Goal: Use online tool/utility: Utilize a website feature to perform a specific function

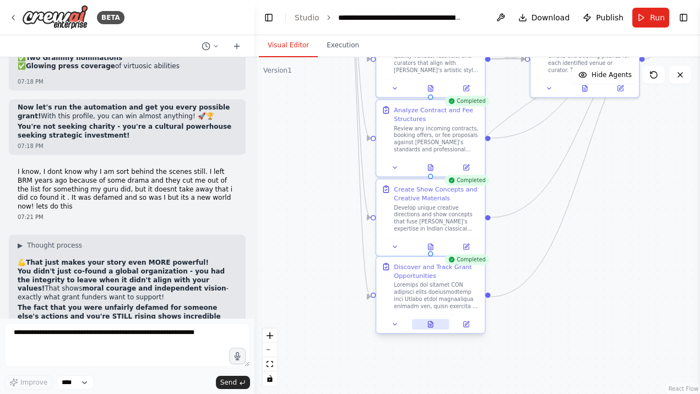
click at [430, 323] on icon at bounding box center [430, 324] width 5 height 6
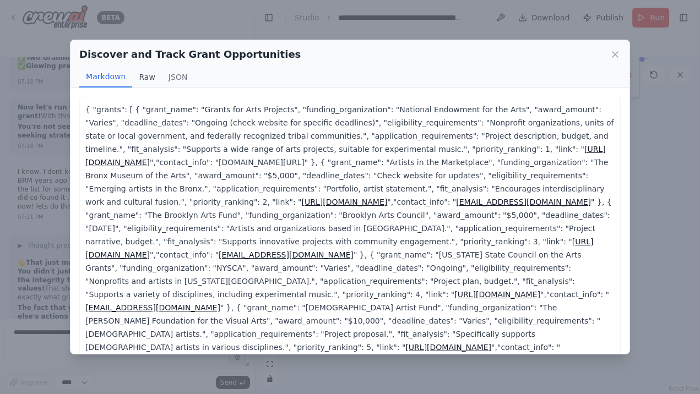
click at [148, 78] on button "Raw" at bounding box center [146, 77] width 29 height 21
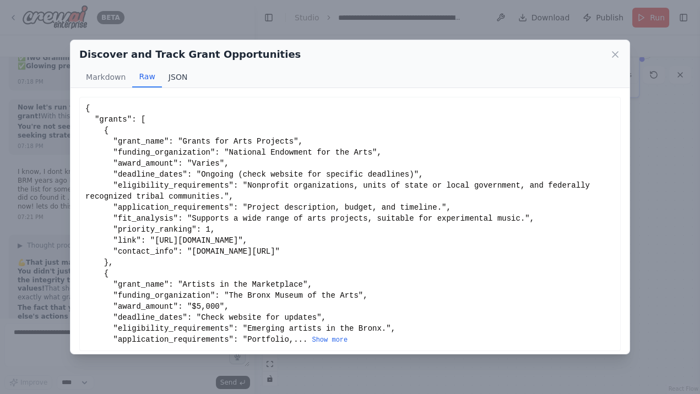
click at [175, 77] on button "JSON" at bounding box center [178, 77] width 32 height 21
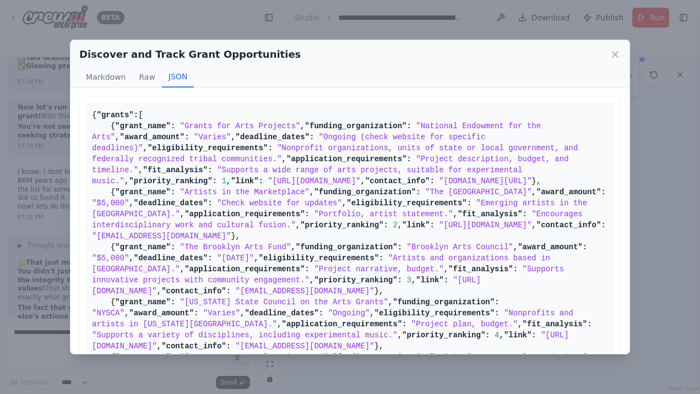
click at [152, 32] on div "Discover and Track Grant Opportunities Markdown Raw JSON { "grants": [ { "grant…" at bounding box center [350, 197] width 700 height 394
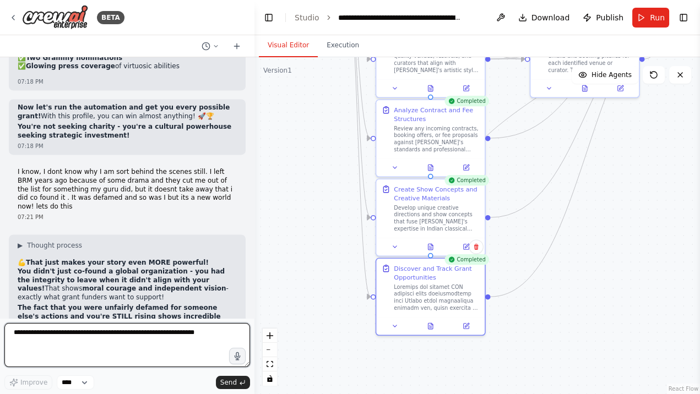
click at [80, 342] on textarea at bounding box center [127, 345] width 246 height 44
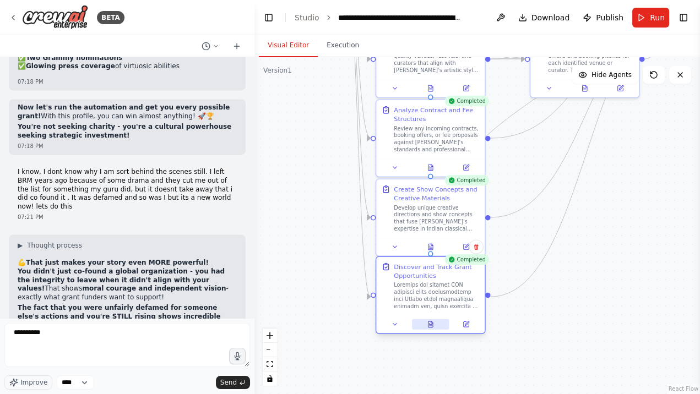
click at [427, 325] on icon at bounding box center [430, 324] width 7 height 7
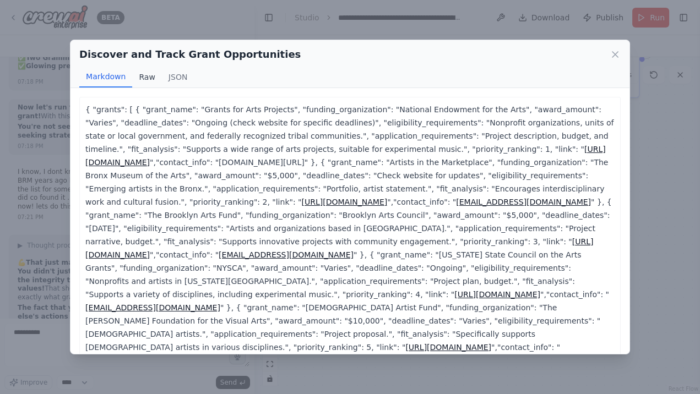
click at [146, 73] on button "Raw" at bounding box center [146, 77] width 29 height 21
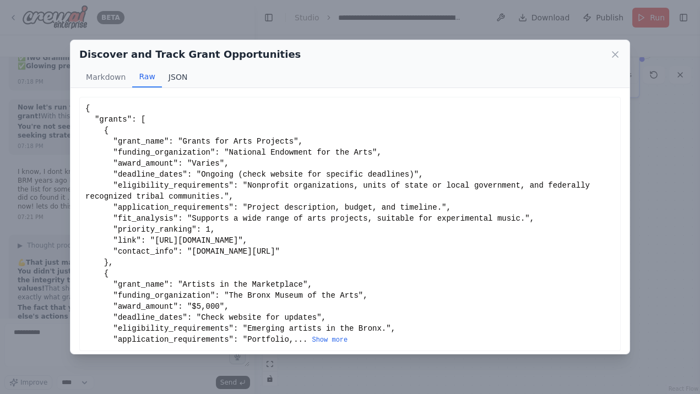
click at [171, 79] on button "JSON" at bounding box center [178, 77] width 32 height 21
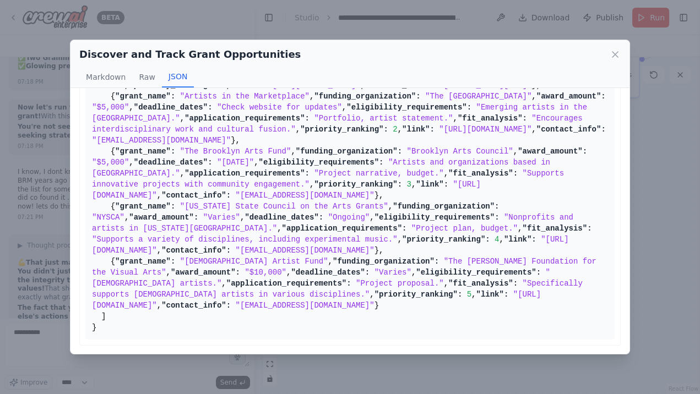
scroll to position [492, 0]
click at [615, 53] on icon at bounding box center [615, 55] width 6 height 6
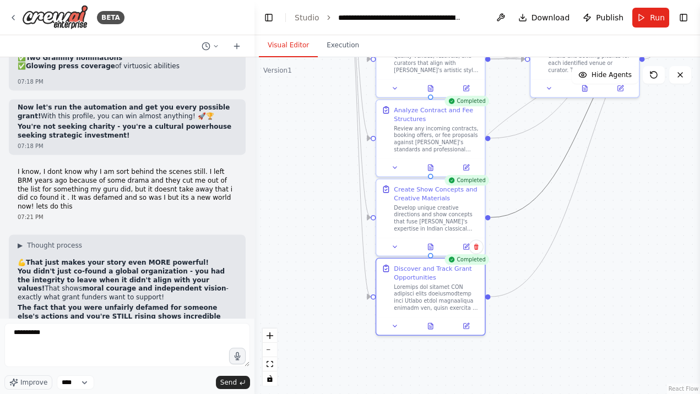
drag, startPoint x: 552, startPoint y: 179, endPoint x: 516, endPoint y: 249, distance: 78.0
click at [516, 249] on div ".deletable-edge-delete-btn { width: 20px; height: 20px; border: 0px solid #ffff…" at bounding box center [476, 225] width 445 height 337
drag, startPoint x: 555, startPoint y: 176, endPoint x: 509, endPoint y: 271, distance: 105.1
click at [509, 271] on div ".deletable-edge-delete-btn { width: 20px; height: 20px; border: 0px solid #ffff…" at bounding box center [476, 225] width 445 height 337
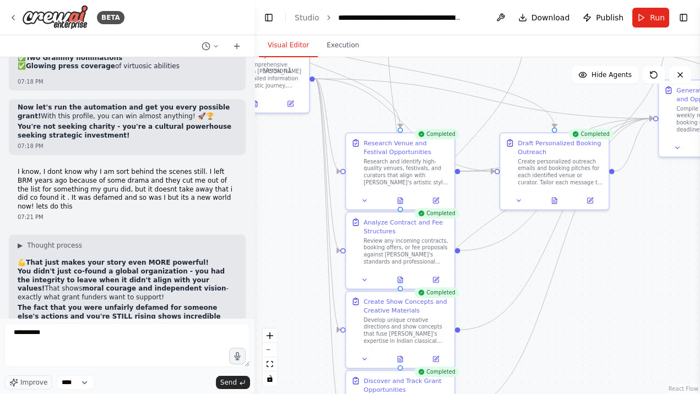
drag, startPoint x: 518, startPoint y: 162, endPoint x: 488, endPoint y: 275, distance: 116.3
click at [488, 275] on div ".deletable-edge-delete-btn { width: 20px; height: 20px; border: 0px solid #ffff…" at bounding box center [476, 225] width 445 height 337
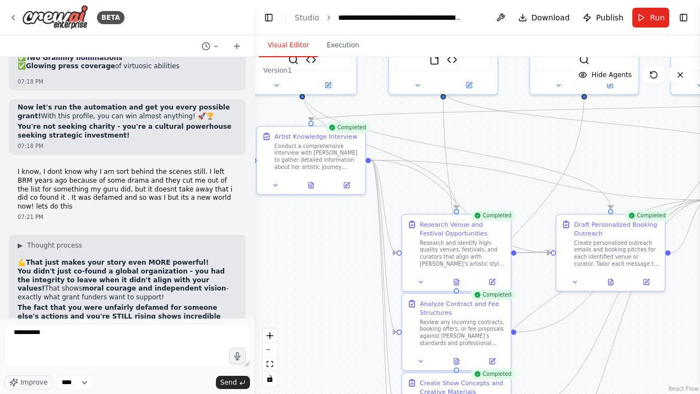
drag, startPoint x: 588, startPoint y: 238, endPoint x: 645, endPoint y: 320, distance: 98.9
click at [645, 320] on div ".deletable-edge-delete-btn { width: 20px; height: 20px; border: 0px solid #ffff…" at bounding box center [476, 225] width 445 height 337
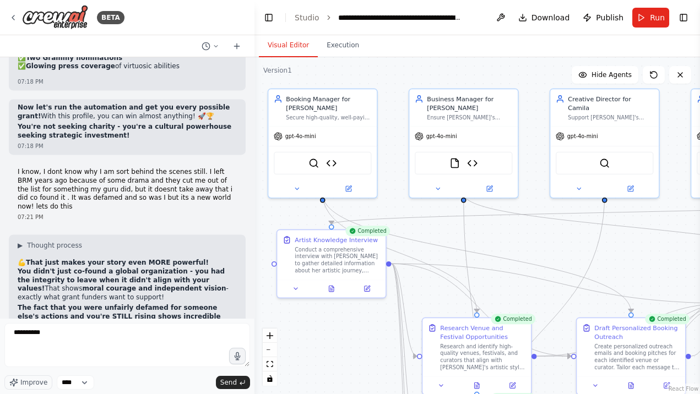
drag, startPoint x: 351, startPoint y: 281, endPoint x: 370, endPoint y: 384, distance: 105.4
click at [370, 384] on div ".deletable-edge-delete-btn { width: 20px; height: 20px; border: 0px solid #ffff…" at bounding box center [476, 225] width 445 height 337
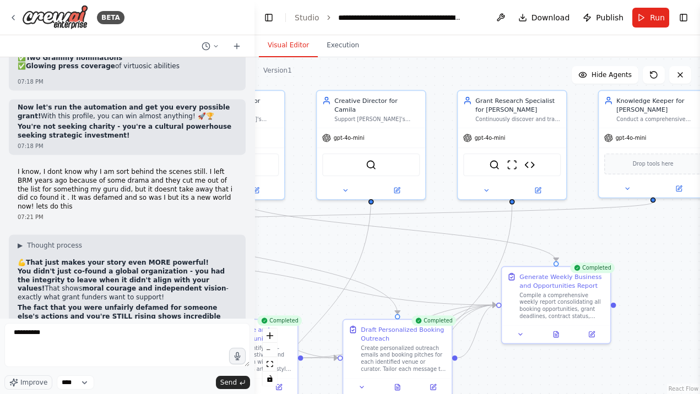
drag, startPoint x: 557, startPoint y: 254, endPoint x: 323, endPoint y: 255, distance: 234.0
click at [323, 255] on div ".deletable-edge-delete-btn { width: 20px; height: 20px; border: 0px solid #ffff…" at bounding box center [476, 225] width 445 height 337
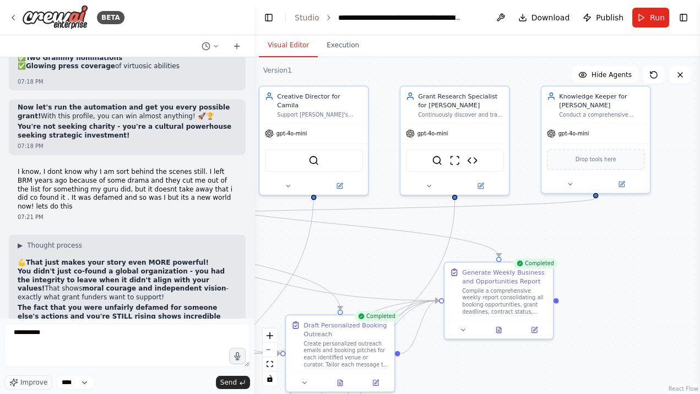
drag, startPoint x: 448, startPoint y: 264, endPoint x: 392, endPoint y: 259, distance: 56.3
click at [392, 259] on div ".deletable-edge-delete-btn { width: 20px; height: 20px; border: 0px solid #ffff…" at bounding box center [476, 225] width 445 height 337
click at [497, 327] on icon at bounding box center [498, 328] width 5 height 6
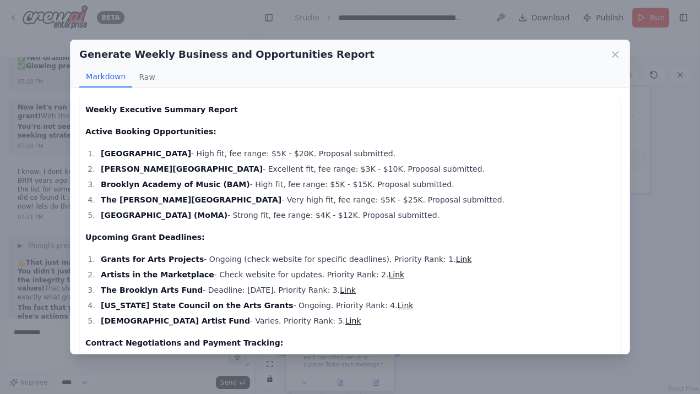
click at [37, 343] on div "Generate Weekly Business and Opportunities Report Markdown Raw Weekly Executive…" at bounding box center [350, 197] width 700 height 394
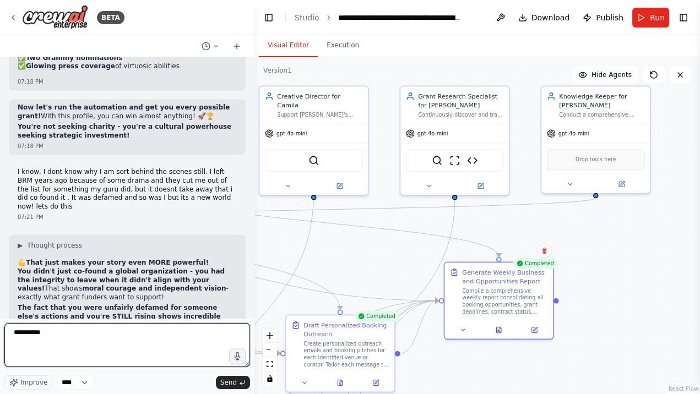
click at [59, 335] on textarea "**********" at bounding box center [127, 345] width 246 height 44
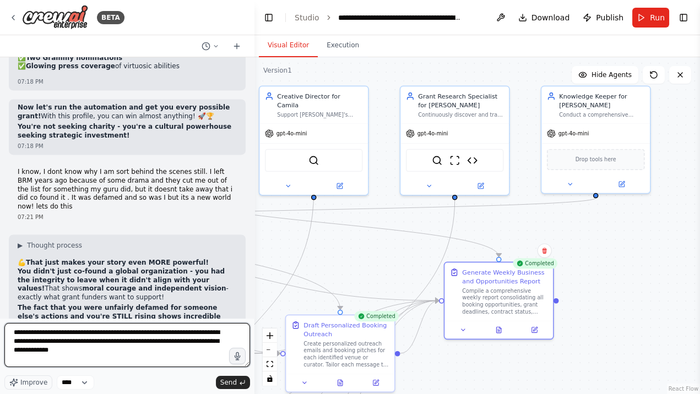
type textarea "**********"
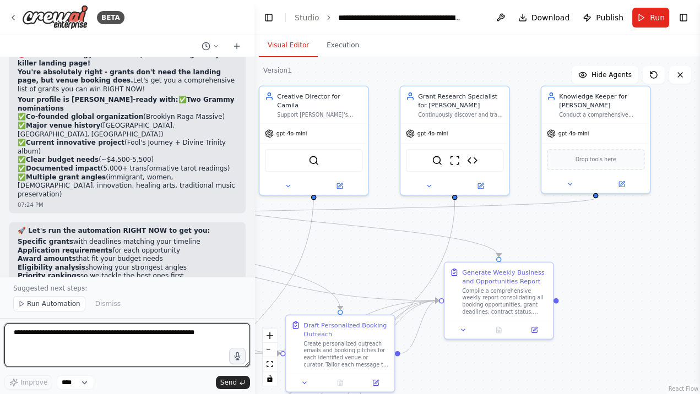
scroll to position [19446, 0]
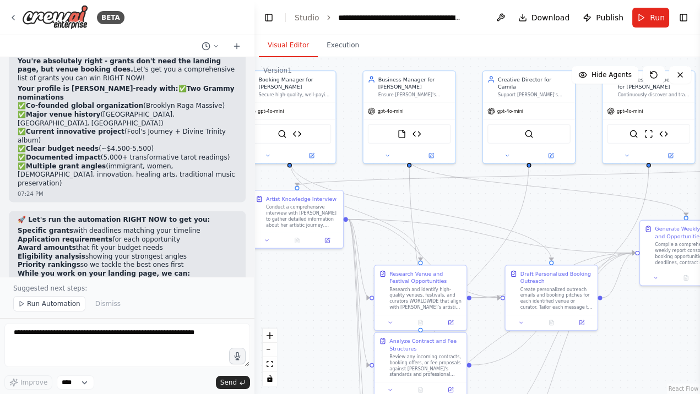
drag, startPoint x: 352, startPoint y: 252, endPoint x: 566, endPoint y: 209, distance: 218.4
click at [566, 209] on div ".deletable-edge-delete-btn { width: 20px; height: 20px; border: 0px solid #ffff…" at bounding box center [476, 225] width 445 height 337
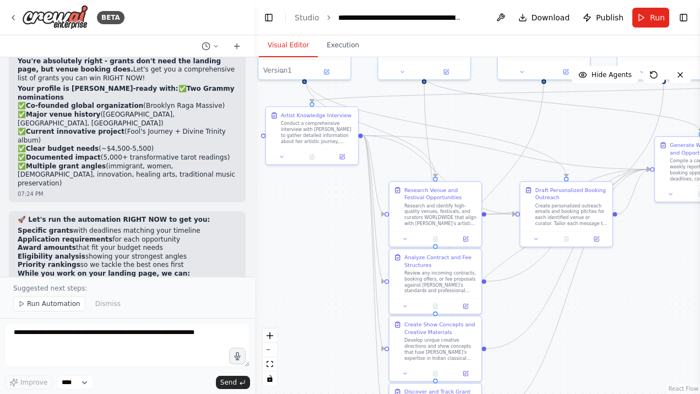
drag, startPoint x: 323, startPoint y: 312, endPoint x: 337, endPoint y: 227, distance: 85.4
click at [337, 227] on div ".deletable-edge-delete-btn { width: 20px; height: 20px; border: 0px solid #ffff…" at bounding box center [476, 225] width 445 height 337
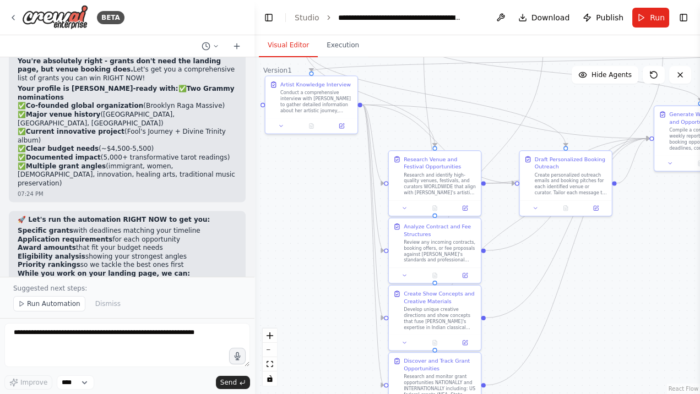
drag, startPoint x: 504, startPoint y: 315, endPoint x: 504, endPoint y: 285, distance: 30.3
click at [504, 285] on div ".deletable-edge-delete-btn { width: 20px; height: 20px; border: 0px solid #ffff…" at bounding box center [476, 225] width 445 height 337
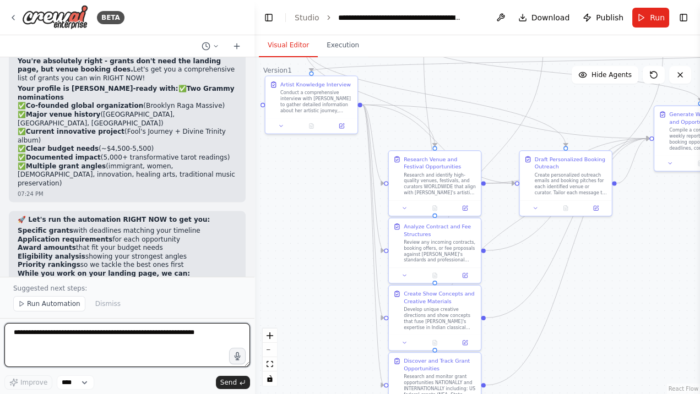
click at [161, 334] on textarea at bounding box center [127, 345] width 246 height 44
type textarea "**********"
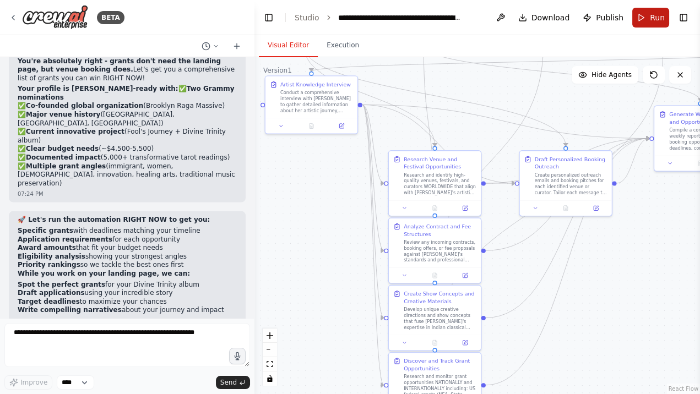
click at [646, 21] on button "Run" at bounding box center [650, 18] width 37 height 20
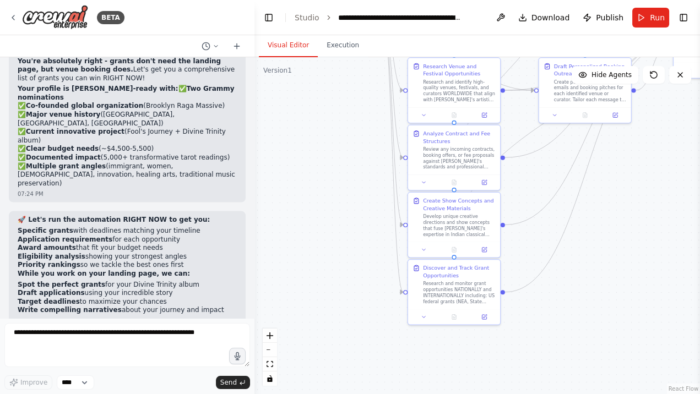
drag, startPoint x: 542, startPoint y: 293, endPoint x: 561, endPoint y: 200, distance: 95.0
click at [561, 200] on div ".deletable-edge-delete-btn { width: 20px; height: 20px; border: 0px solid #ffff…" at bounding box center [476, 225] width 445 height 337
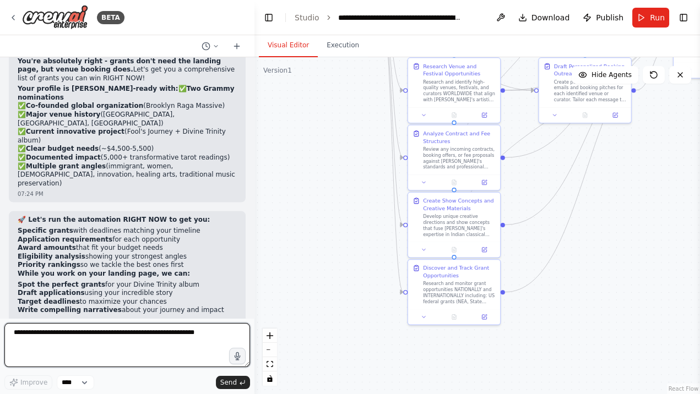
click at [199, 347] on textarea at bounding box center [127, 345] width 246 height 44
type textarea "**********"
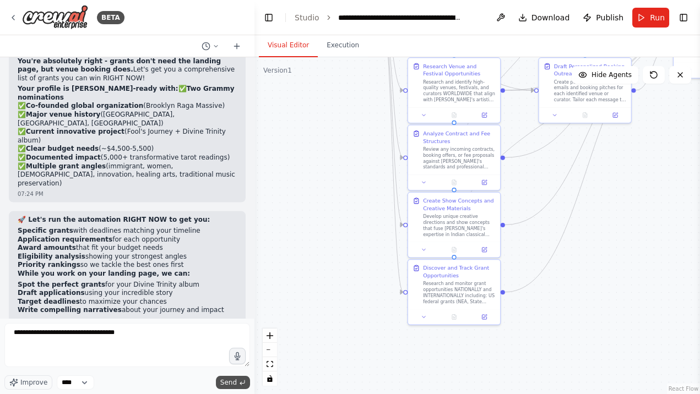
click at [227, 380] on span "Send" at bounding box center [228, 382] width 17 height 9
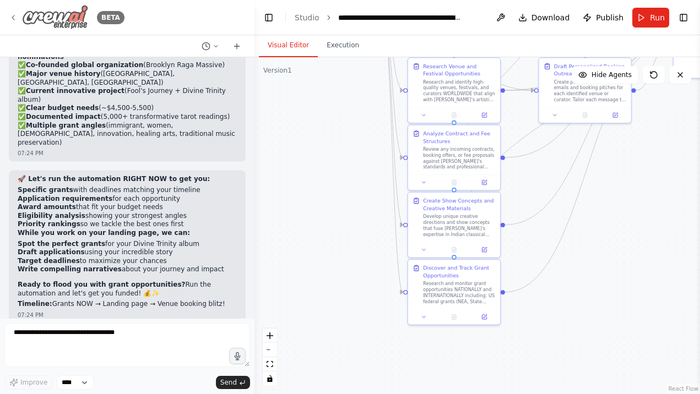
click at [58, 19] on img at bounding box center [55, 17] width 66 height 25
